Goal: Information Seeking & Learning: Learn about a topic

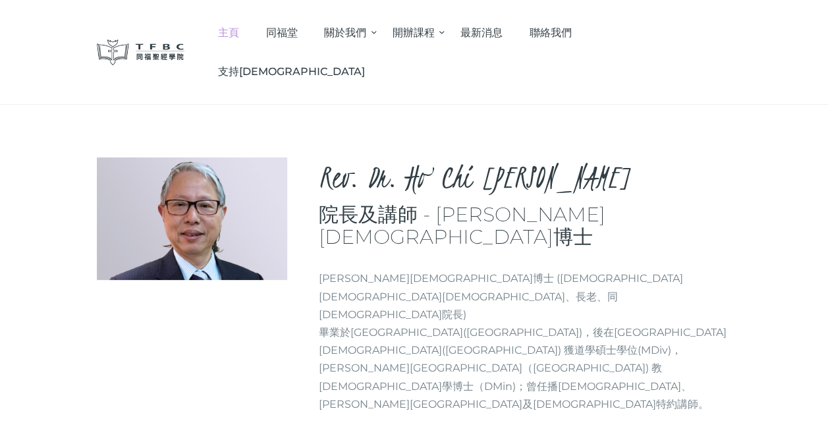
click at [239, 26] on span "主頁" at bounding box center [228, 32] width 21 height 13
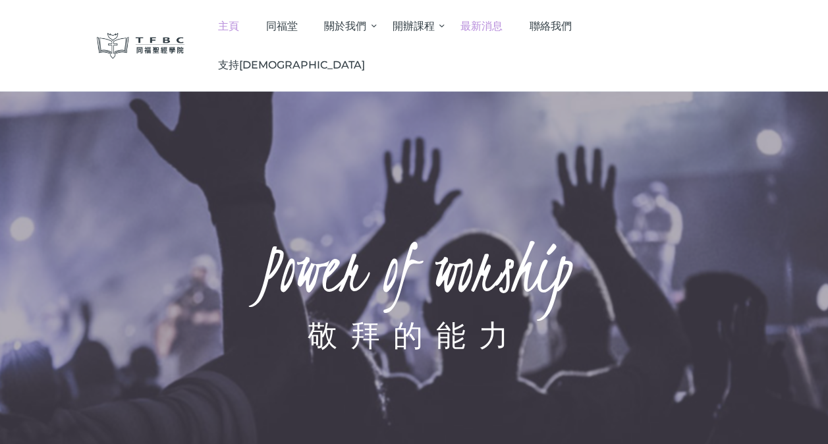
click at [502, 22] on span "最新消息" at bounding box center [481, 26] width 42 height 13
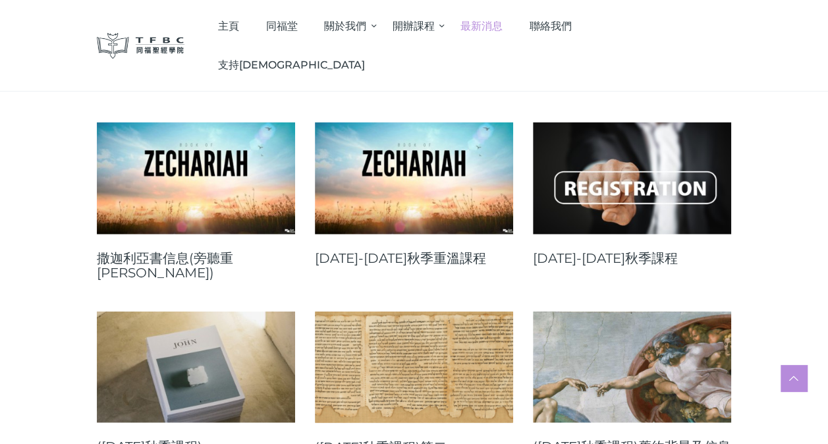
scroll to position [1370, 0]
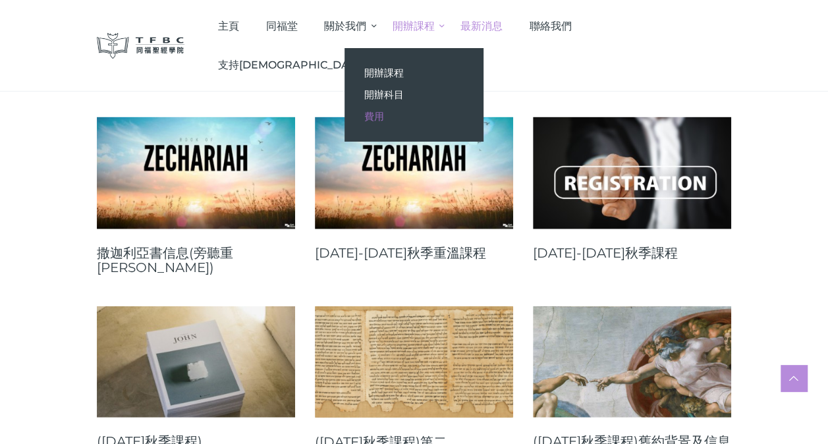
click at [448, 112] on link "費用" at bounding box center [413, 116] width 138 height 22
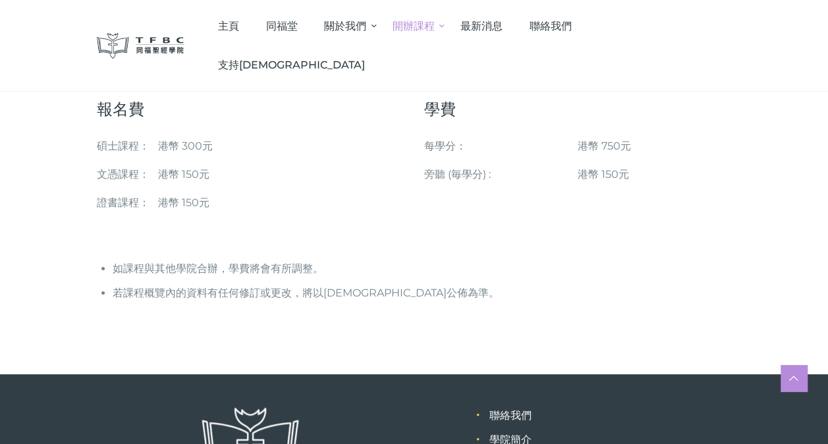
scroll to position [158, 0]
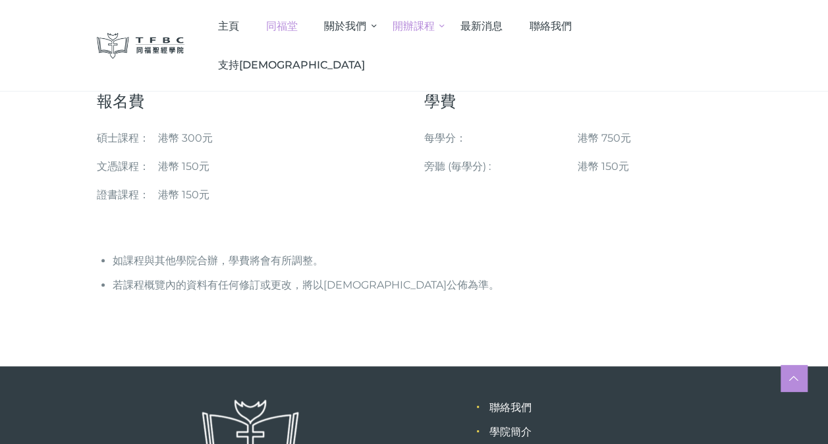
click at [297, 20] on span "同福堂" at bounding box center [281, 26] width 32 height 13
click at [365, 59] on span "支持[DEMOGRAPHIC_DATA]" at bounding box center [291, 65] width 147 height 13
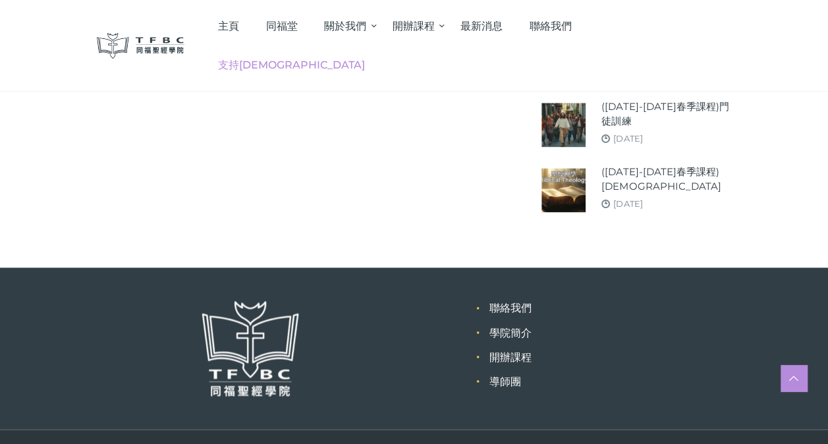
scroll to position [810, 0]
